Goal: Task Accomplishment & Management: Use online tool/utility

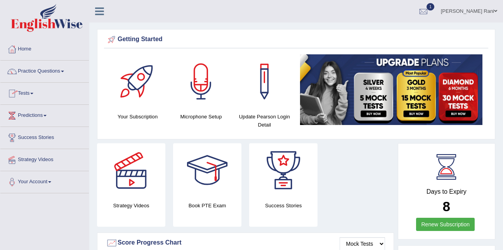
click at [29, 94] on link "Tests" at bounding box center [44, 92] width 88 height 19
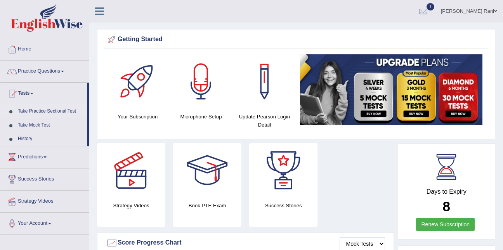
click at [52, 109] on link "Take Practice Sectional Test" at bounding box center [50, 111] width 73 height 14
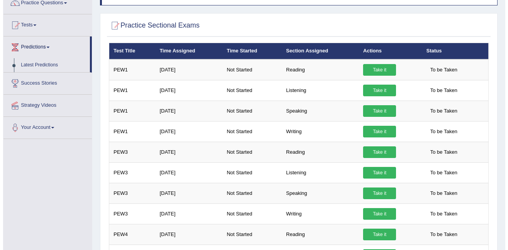
scroll to position [68, 0]
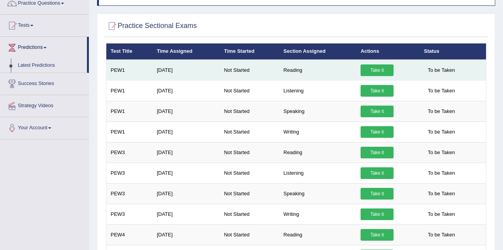
click at [365, 69] on link "Take it" at bounding box center [376, 70] width 33 height 12
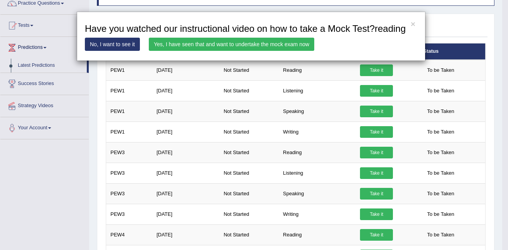
click at [111, 45] on link "No, I want to see it" at bounding box center [112, 44] width 55 height 13
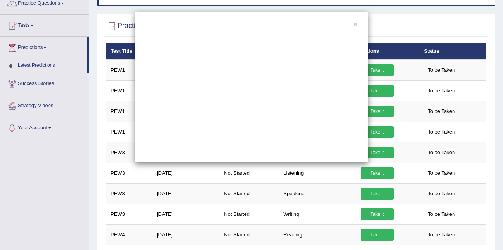
click at [352, 22] on div "×" at bounding box center [251, 87] width 233 height 150
click at [358, 25] on div "×" at bounding box center [251, 87] width 233 height 150
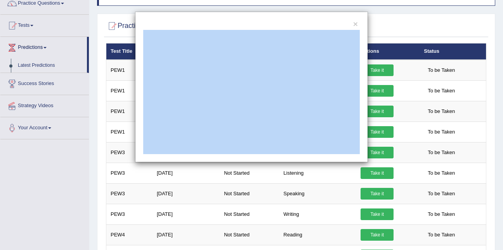
click at [358, 25] on div "×" at bounding box center [251, 87] width 233 height 150
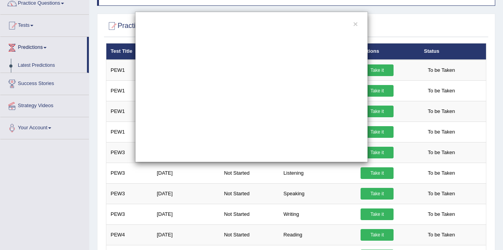
click at [358, 25] on div "×" at bounding box center [251, 87] width 233 height 150
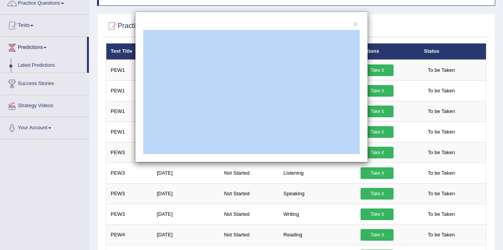
click at [358, 25] on div "×" at bounding box center [251, 87] width 233 height 150
click at [395, 19] on div "×" at bounding box center [251, 87] width 503 height 150
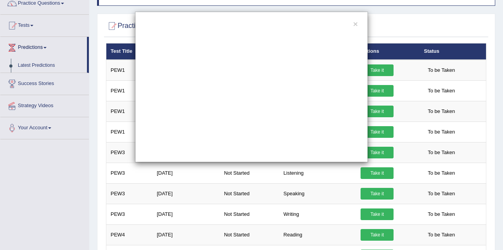
click at [395, 19] on div "×" at bounding box center [251, 87] width 503 height 150
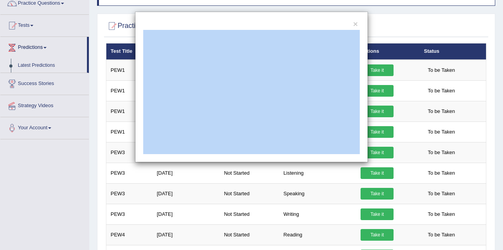
click at [395, 19] on div "×" at bounding box center [251, 87] width 503 height 150
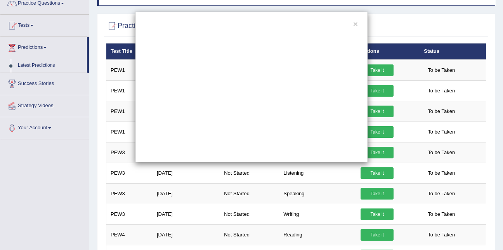
click at [395, 19] on div "×" at bounding box center [251, 87] width 503 height 150
click at [240, 172] on div "×" at bounding box center [251, 125] width 503 height 250
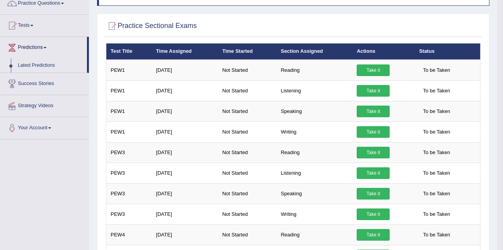
click at [240, 172] on td "Not Started" at bounding box center [247, 172] width 59 height 21
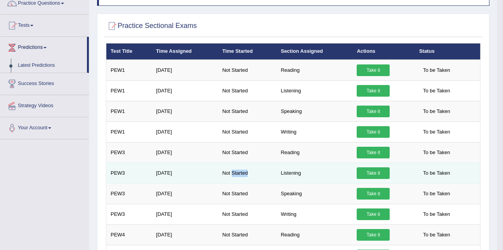
click at [240, 172] on td "Not Started" at bounding box center [247, 172] width 59 height 21
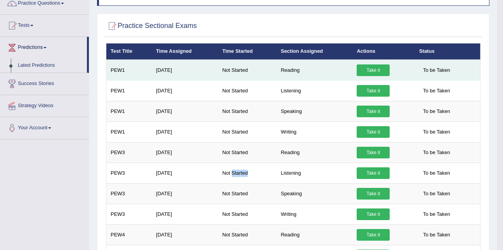
click at [378, 73] on link "Take it" at bounding box center [372, 70] width 33 height 12
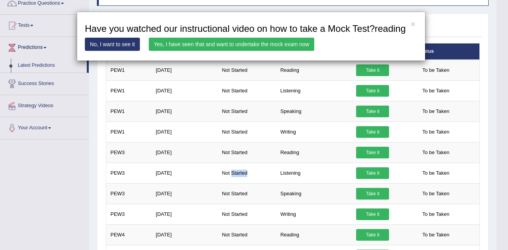
click at [296, 48] on link "Yes, I have seen that and want to undertake the mock exam now" at bounding box center [232, 44] width 166 height 13
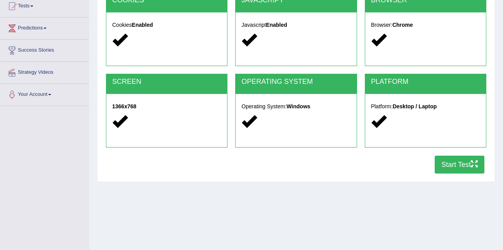
scroll to position [87, 0]
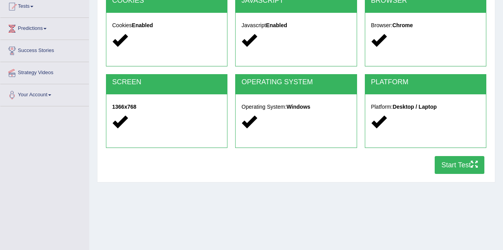
click at [453, 157] on button "Start Test" at bounding box center [459, 165] width 50 height 18
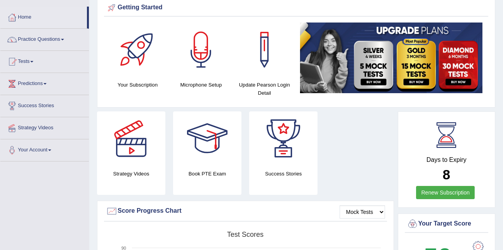
scroll to position [31, 0]
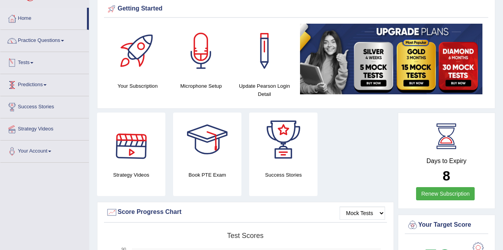
click at [27, 62] on link "Tests" at bounding box center [44, 61] width 88 height 19
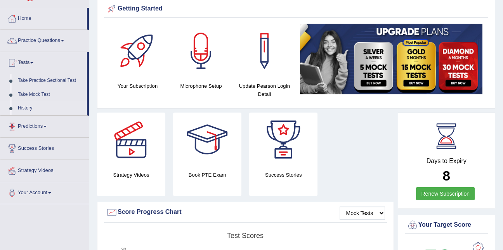
click at [29, 106] on link "History" at bounding box center [50, 108] width 73 height 14
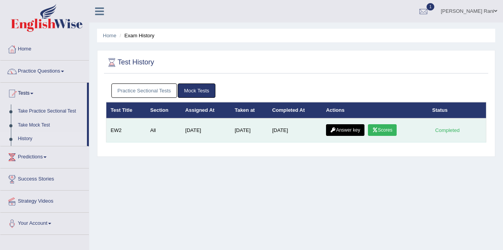
click at [389, 130] on link "Scores" at bounding box center [382, 130] width 29 height 12
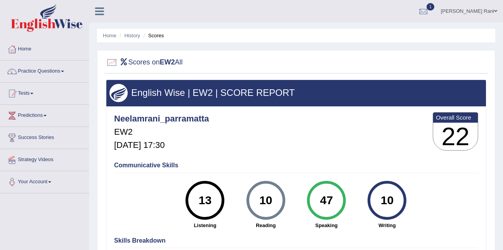
click at [39, 93] on link "Tests" at bounding box center [44, 92] width 88 height 19
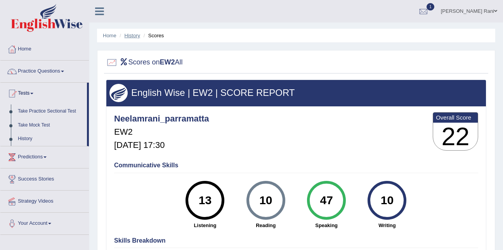
click at [136, 38] on link "History" at bounding box center [132, 36] width 16 height 6
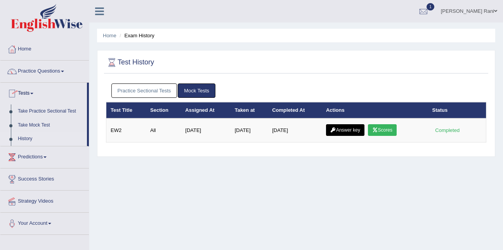
click at [33, 93] on span at bounding box center [31, 94] width 3 height 2
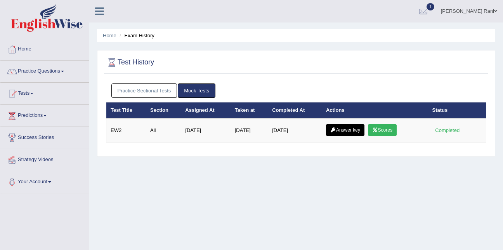
click at [33, 93] on span at bounding box center [31, 94] width 3 height 2
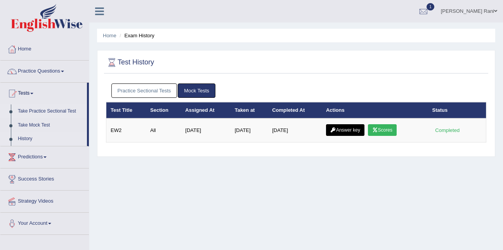
click at [53, 113] on link "Take Practice Sectional Test" at bounding box center [50, 111] width 73 height 14
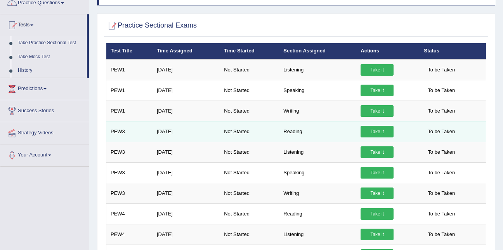
scroll to position [69, 0]
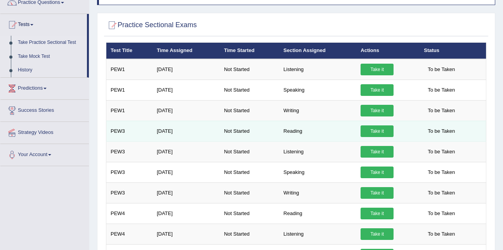
click at [297, 130] on td "Reading" at bounding box center [317, 131] width 77 height 21
click at [298, 133] on td "Reading" at bounding box center [317, 131] width 77 height 21
click at [159, 136] on td "[DATE]" at bounding box center [185, 131] width 67 height 21
click at [159, 133] on td "[DATE]" at bounding box center [185, 131] width 67 height 21
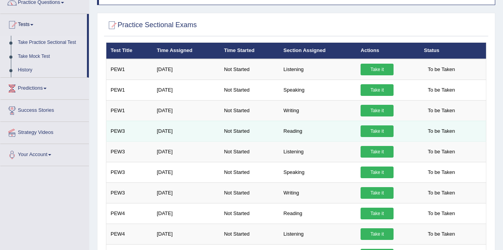
click at [121, 128] on td "PEW3" at bounding box center [129, 131] width 46 height 21
drag, startPoint x: 121, startPoint y: 128, endPoint x: 121, endPoint y: 136, distance: 7.8
click at [121, 136] on td "PEW3" at bounding box center [129, 131] width 46 height 21
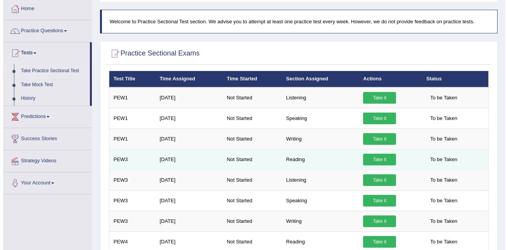
scroll to position [31, 0]
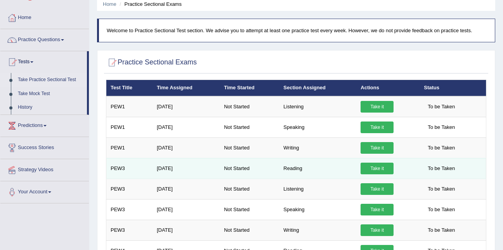
click at [378, 164] on link "Take it" at bounding box center [376, 168] width 33 height 12
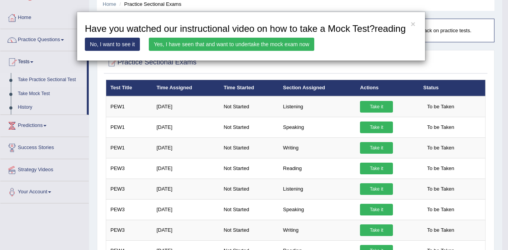
click at [282, 48] on link "Yes, I have seen that and want to undertake the mock exam now" at bounding box center [232, 44] width 166 height 13
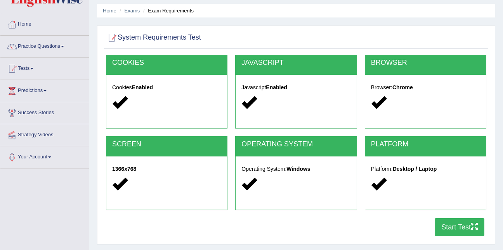
scroll to position [24, 0]
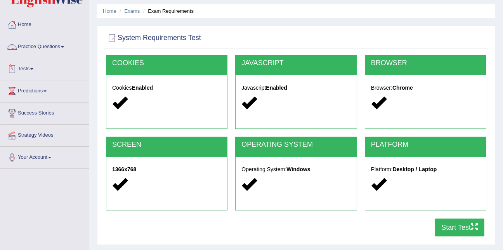
click at [29, 70] on link "Tests" at bounding box center [44, 67] width 88 height 19
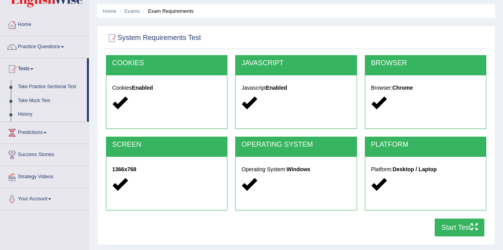
click at [30, 112] on link "History" at bounding box center [50, 114] width 73 height 14
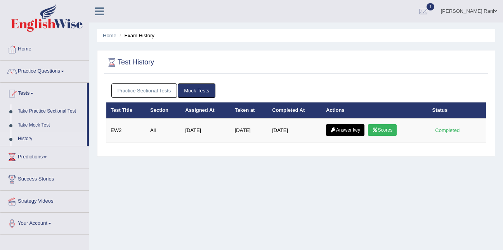
click at [30, 112] on link "Take Practice Sectional Test" at bounding box center [50, 111] width 73 height 14
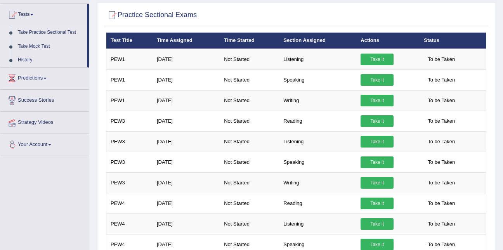
scroll to position [78, 0]
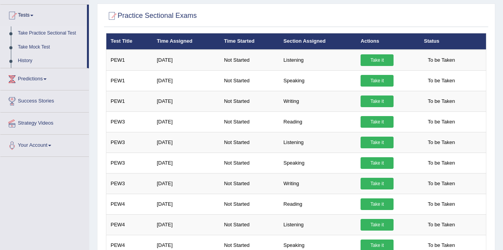
click at [38, 101] on link "Success Stories" at bounding box center [44, 99] width 88 height 19
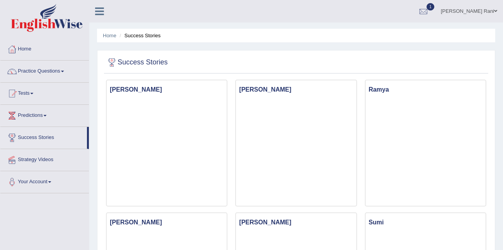
click at [38, 101] on link "Tests" at bounding box center [44, 92] width 88 height 19
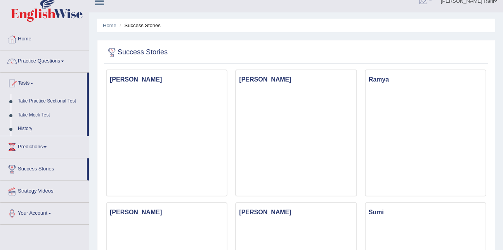
scroll to position [9, 0]
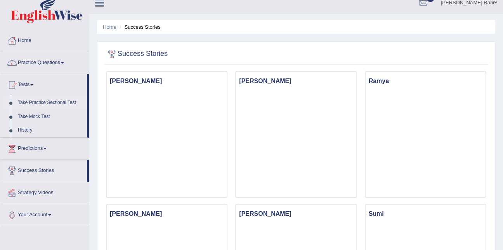
click at [41, 105] on link "Take Practice Sectional Test" at bounding box center [50, 103] width 73 height 14
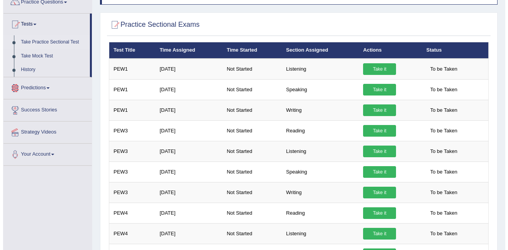
scroll to position [69, 0]
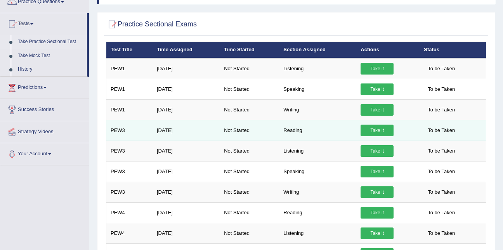
click at [371, 130] on link "Take it" at bounding box center [376, 130] width 33 height 12
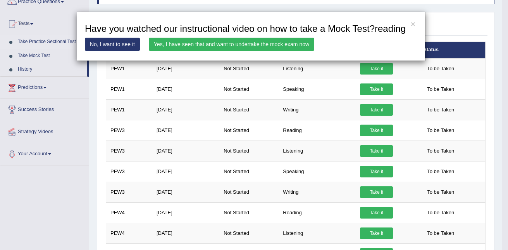
click at [226, 44] on link "Yes, I have seen that and want to undertake the mock exam now" at bounding box center [232, 44] width 166 height 13
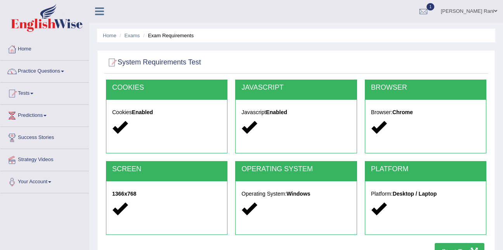
drag, startPoint x: 0, startPoint y: 0, endPoint x: 233, endPoint y: -1, distance: 233.4
click at [233, 0] on html "Toggle navigation Home Practice Questions Speaking Practice Read Aloud Repeat S…" at bounding box center [251, 125] width 503 height 250
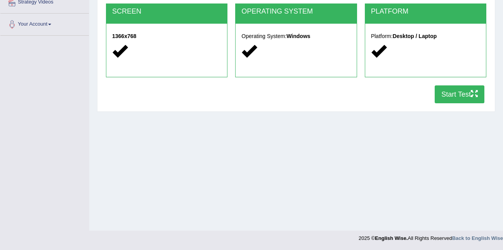
click at [466, 95] on button "Start Test" at bounding box center [459, 94] width 50 height 18
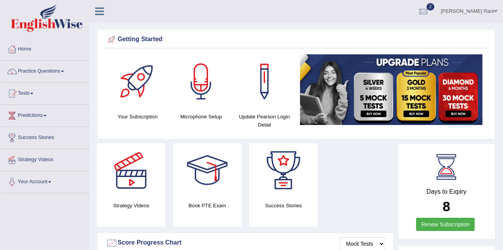
click at [24, 94] on link "Tests" at bounding box center [44, 92] width 88 height 19
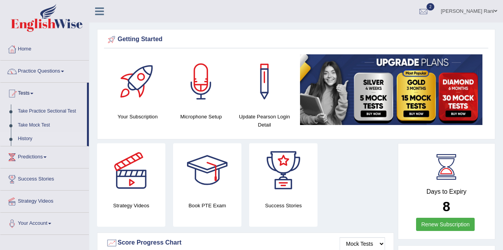
click at [21, 142] on link "History" at bounding box center [50, 139] width 73 height 14
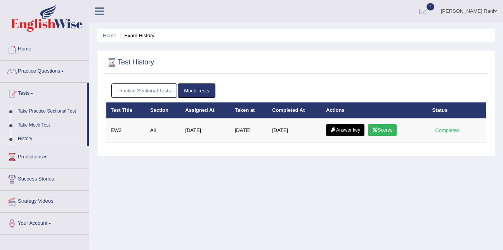
click at [151, 90] on link "Practice Sectional Tests" at bounding box center [144, 90] width 66 height 14
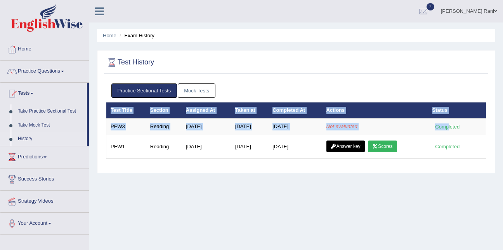
drag, startPoint x: 449, startPoint y: 123, endPoint x: 259, endPoint y: 227, distance: 216.1
click at [259, 227] on div "Home Exam History Test History Practice Sectional Tests Mock Tests Test Title S…" at bounding box center [295, 194] width 413 height 388
